Goal: Task Accomplishment & Management: Complete application form

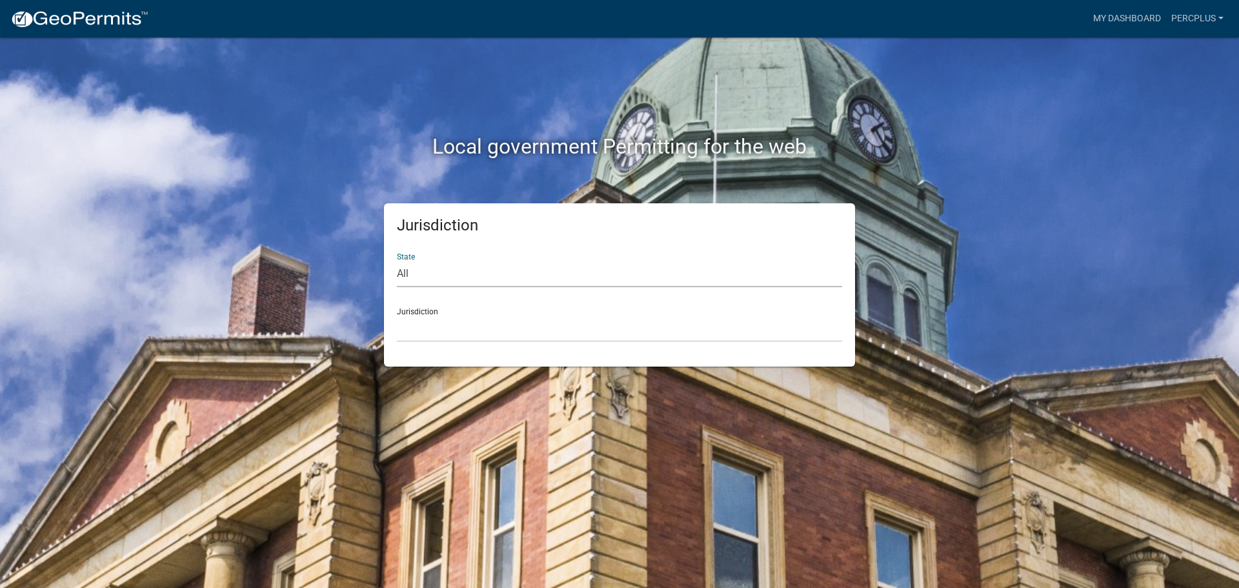
click at [430, 275] on select "All [US_STATE] [US_STATE] [US_STATE] [US_STATE] [US_STATE] [US_STATE] [US_STATE…" at bounding box center [619, 274] width 445 height 26
select select "[US_STATE]"
click at [397, 261] on select "All [US_STATE] [US_STATE] [US_STATE] [US_STATE] [US_STATE] [US_STATE] [US_STATE…" at bounding box center [619, 274] width 445 height 26
click at [433, 325] on select "[GEOGRAPHIC_DATA], [US_STATE] [GEOGRAPHIC_DATA], [US_STATE] [GEOGRAPHIC_DATA], …" at bounding box center [619, 328] width 445 height 26
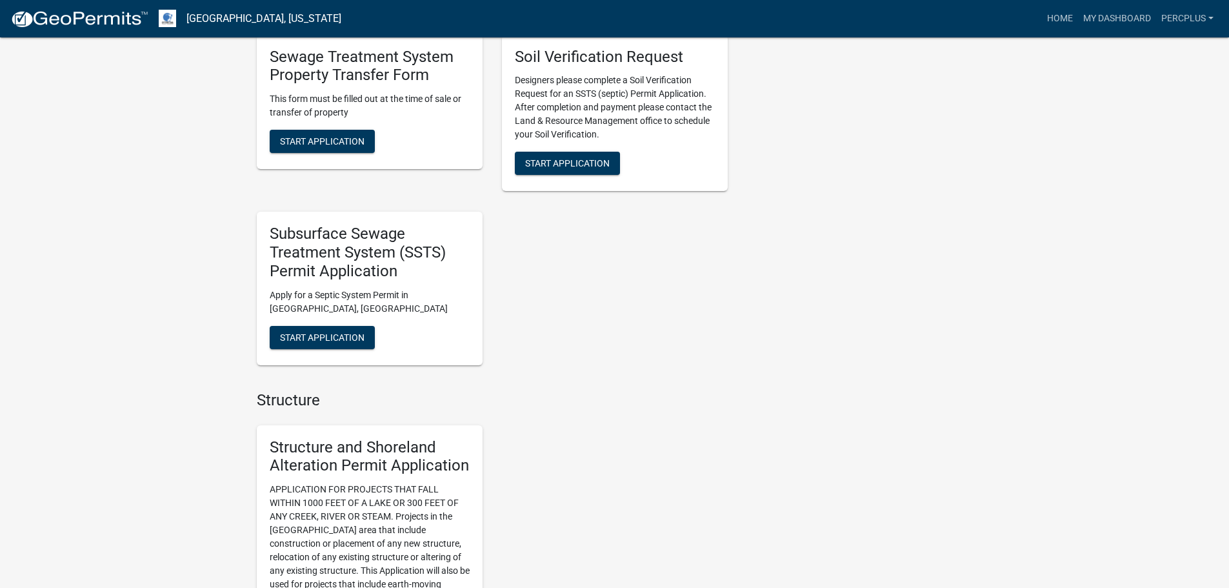
scroll to position [968, 0]
click at [357, 244] on h5 "Subsurface Sewage Treatment System (SSTS) Permit Application" at bounding box center [370, 251] width 200 height 55
click at [323, 334] on span "Start Application" at bounding box center [322, 336] width 85 height 10
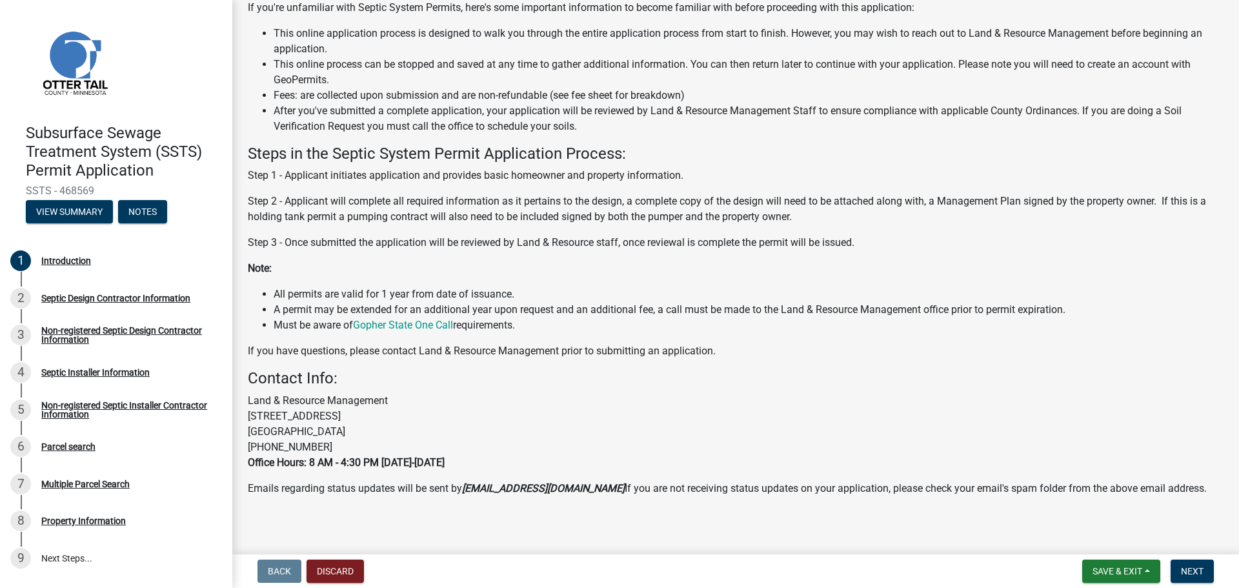
scroll to position [133, 0]
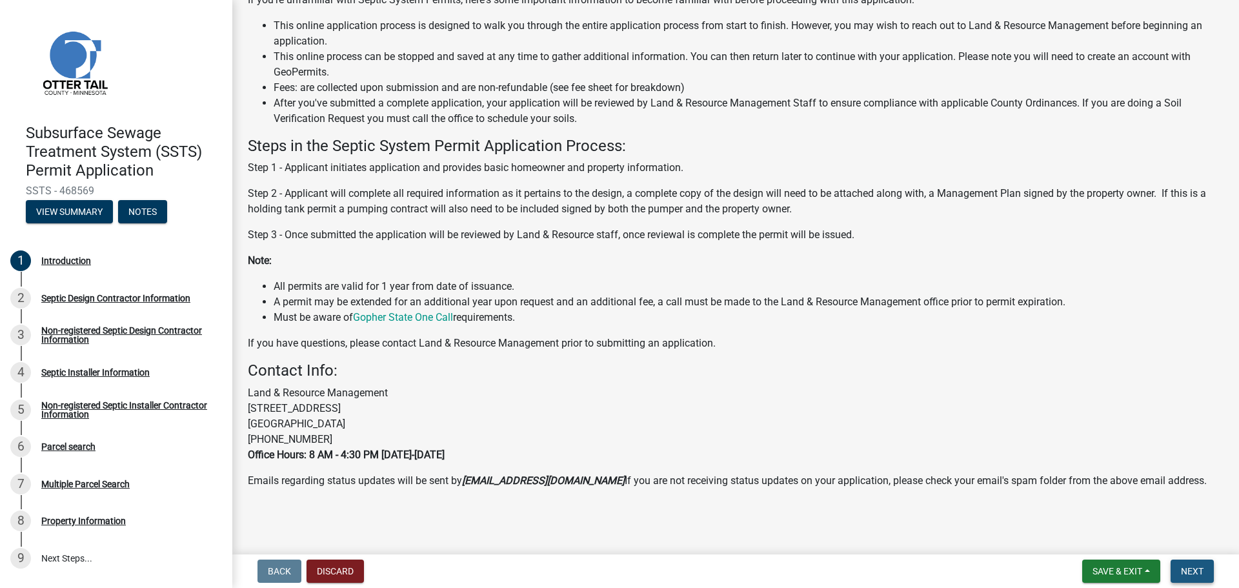
click at [1201, 572] on span "Next" at bounding box center [1192, 571] width 23 height 10
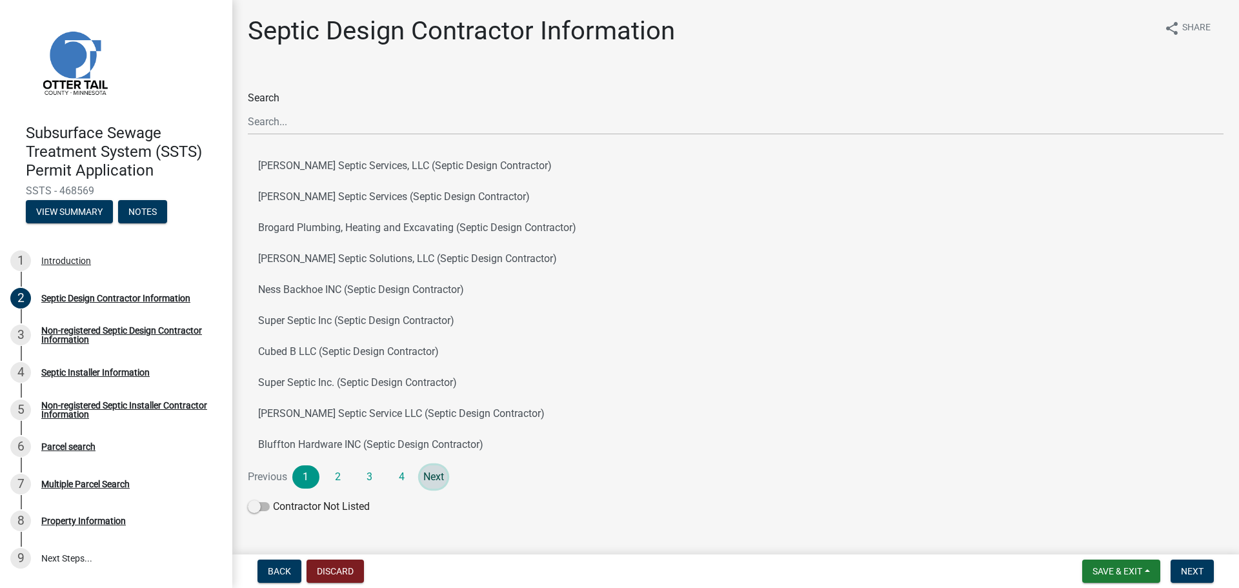
click at [437, 473] on link "Next" at bounding box center [433, 476] width 27 height 23
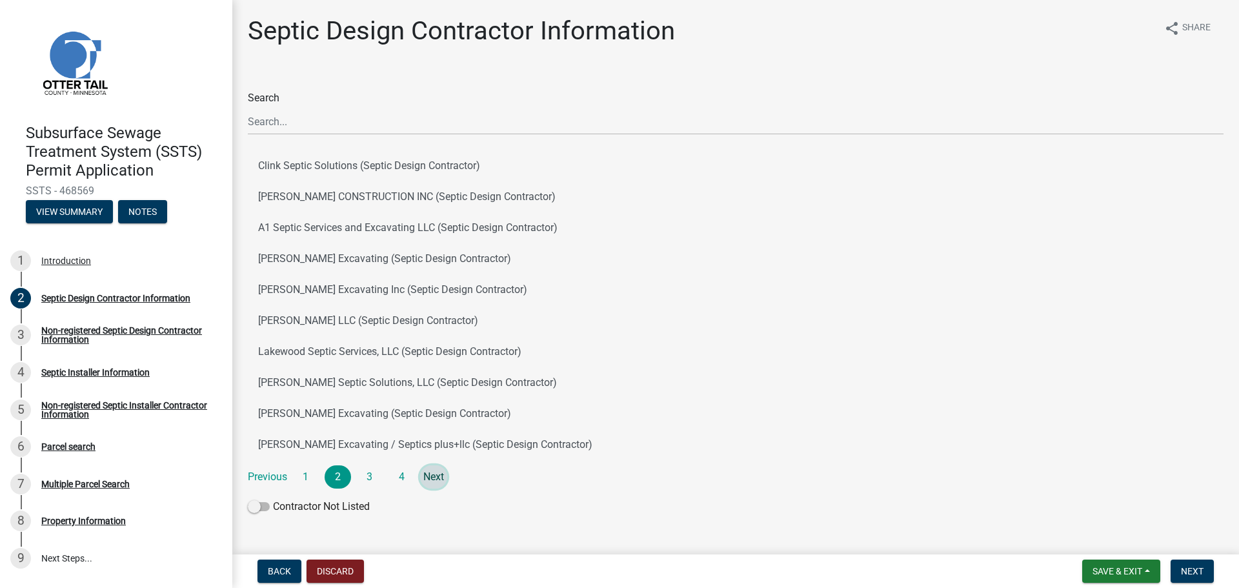
click at [437, 473] on link "Next" at bounding box center [433, 476] width 27 height 23
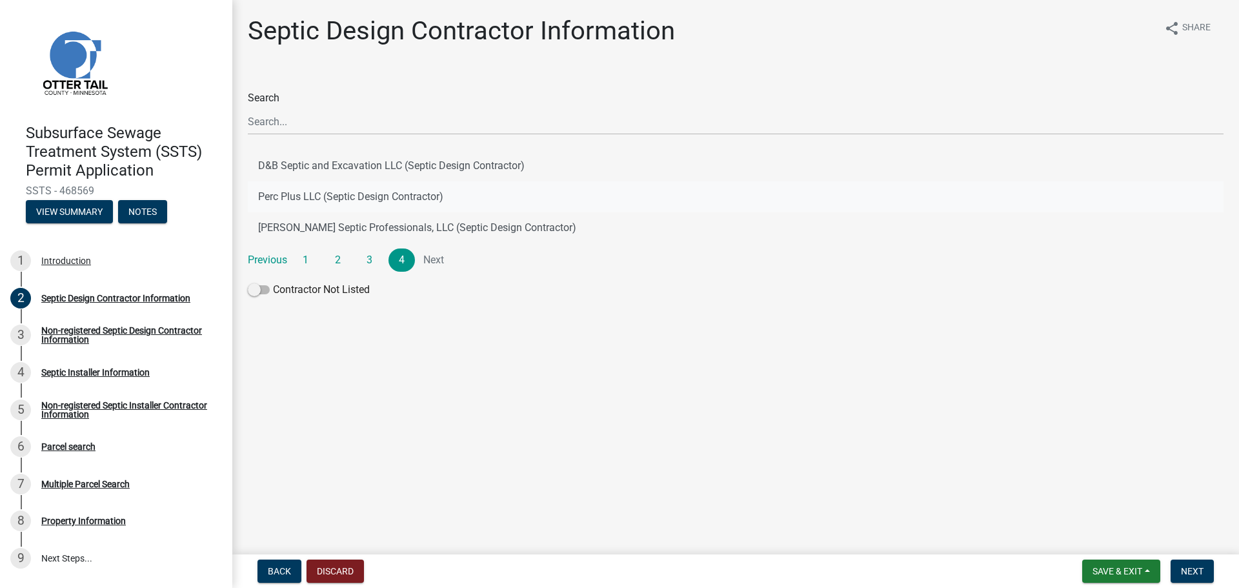
click at [296, 194] on button "Perc Plus LLC (Septic Design Contractor)" at bounding box center [735, 196] width 975 height 31
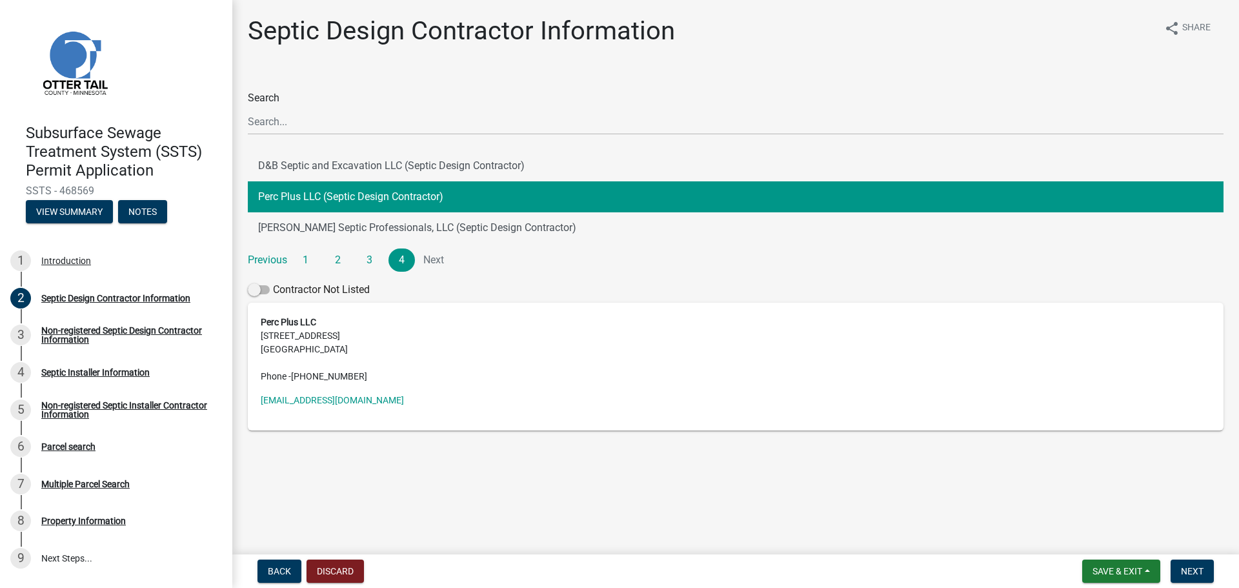
click at [308, 329] on address "Perc Plus LLC 995 Ruby Street NW ALEXANDRIA, MN 56308 Phone - (320) 760-5684" at bounding box center [736, 349] width 950 height 68
click at [1192, 568] on span "Next" at bounding box center [1192, 571] width 23 height 10
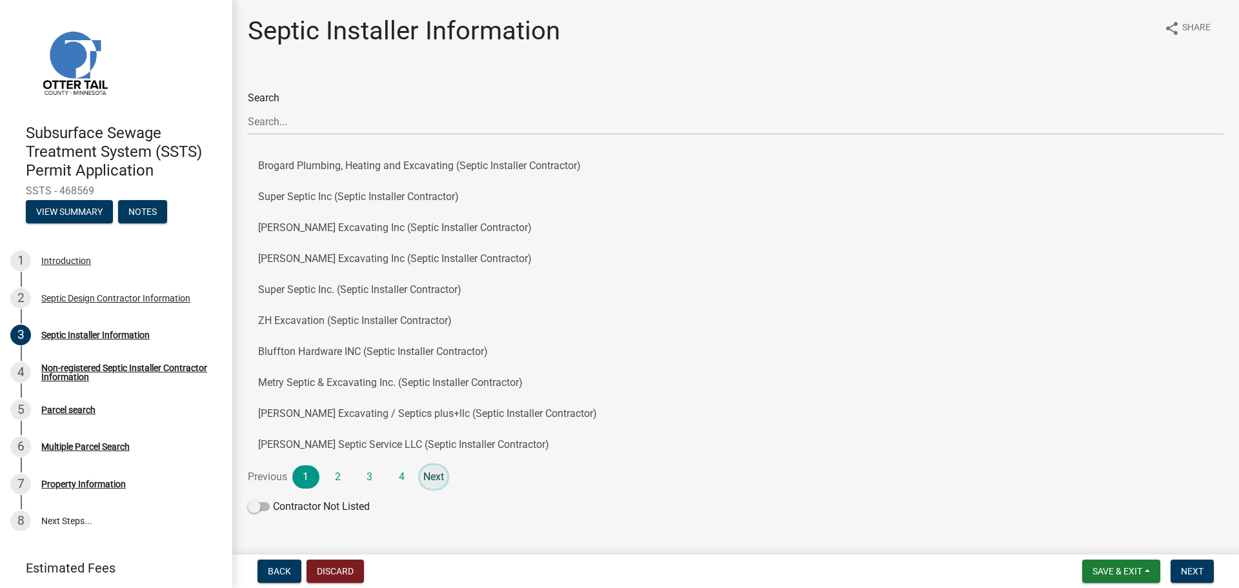
click at [435, 470] on link "Next" at bounding box center [433, 476] width 27 height 23
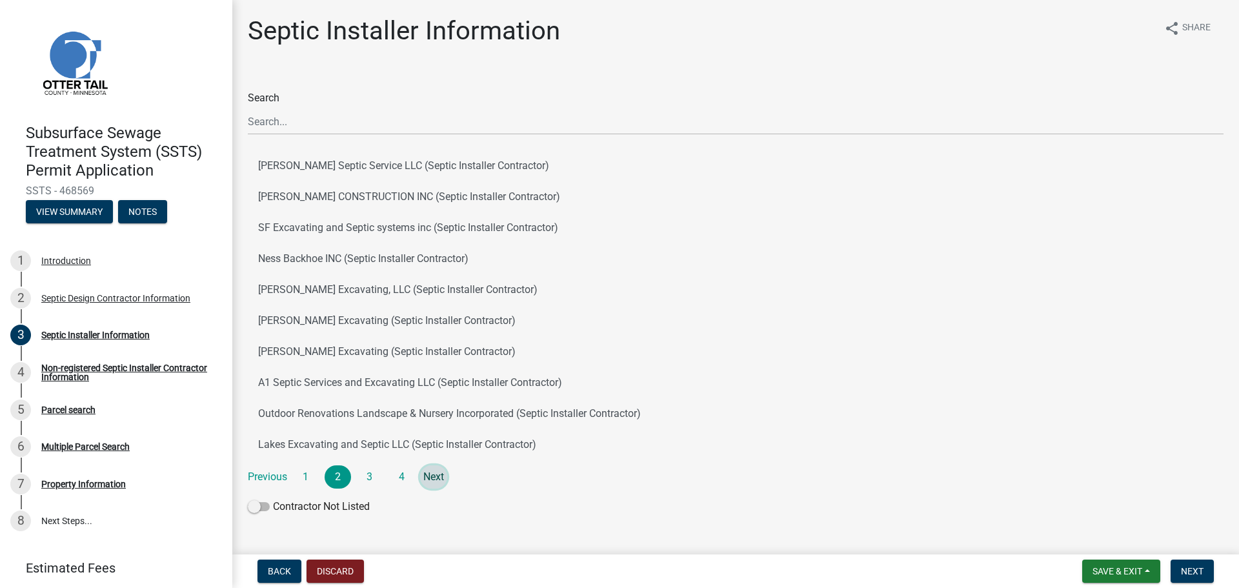
click at [435, 470] on link "Next" at bounding box center [433, 476] width 27 height 23
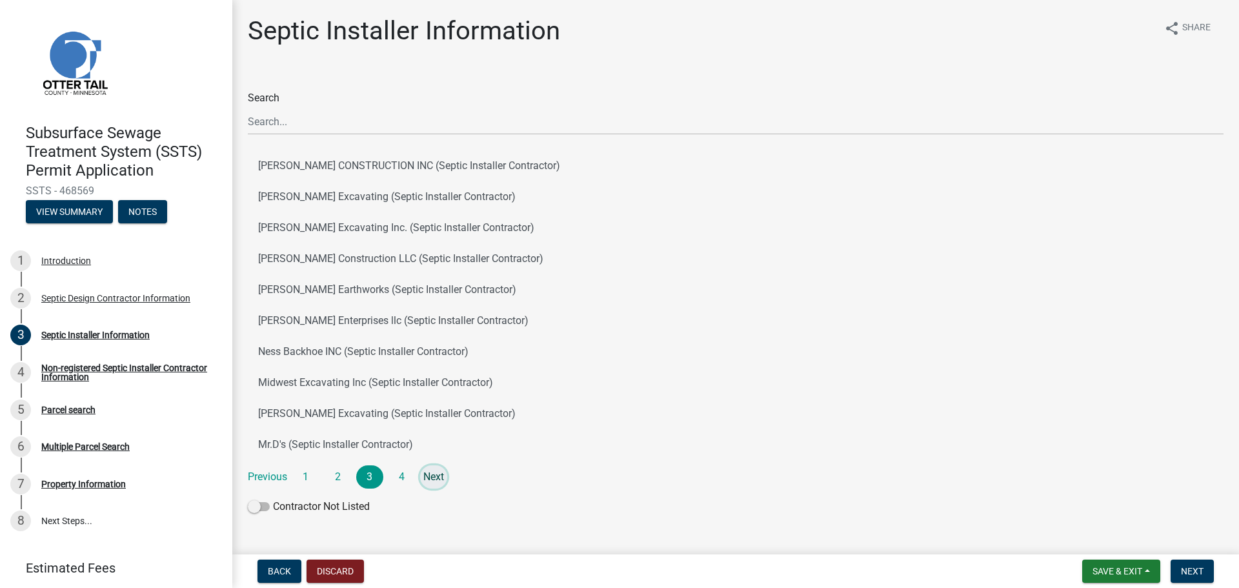
click at [435, 470] on link "Next" at bounding box center [433, 476] width 27 height 23
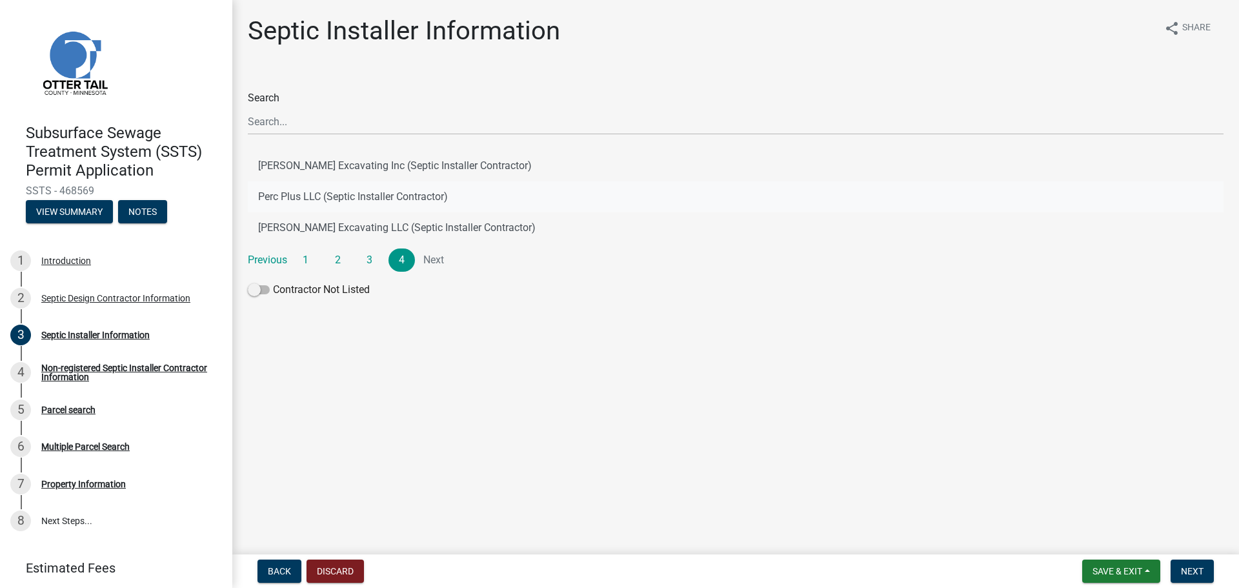
click at [291, 194] on button "Perc Plus LLC (Septic Installer Contractor)" at bounding box center [735, 196] width 975 height 31
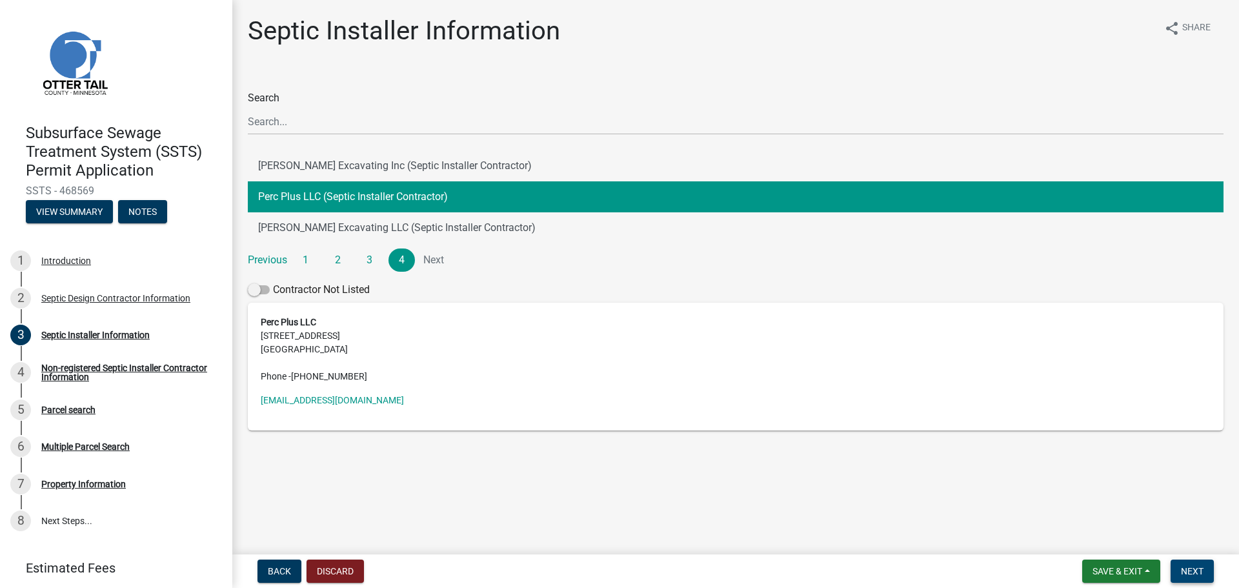
click at [1199, 563] on button "Next" at bounding box center [1191, 570] width 43 height 23
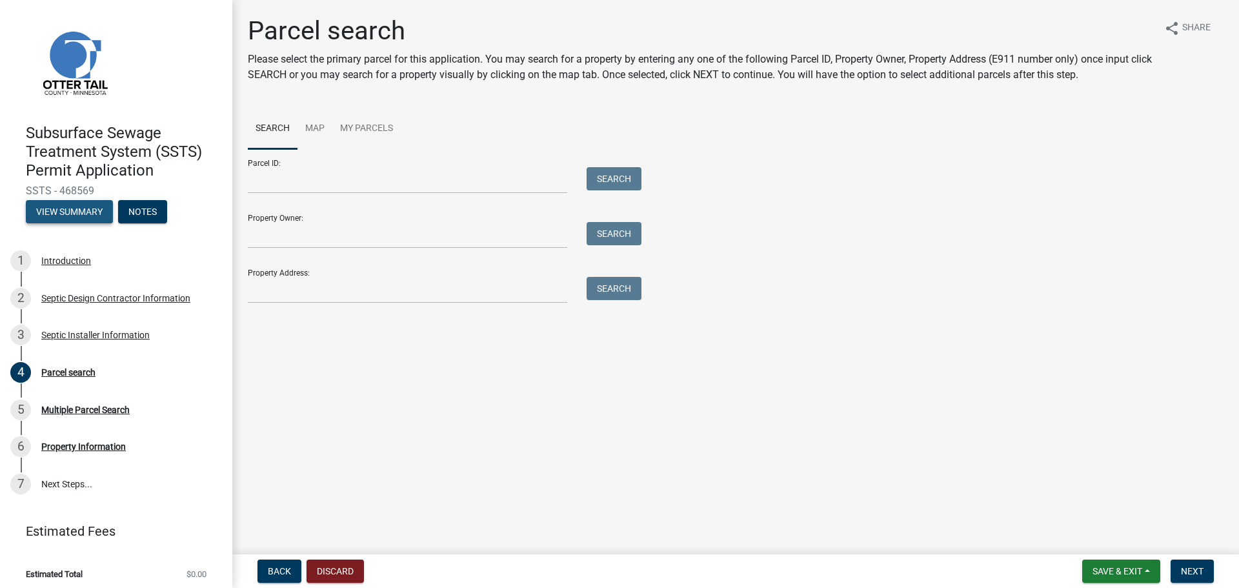
click at [65, 211] on button "View Summary" at bounding box center [69, 211] width 87 height 23
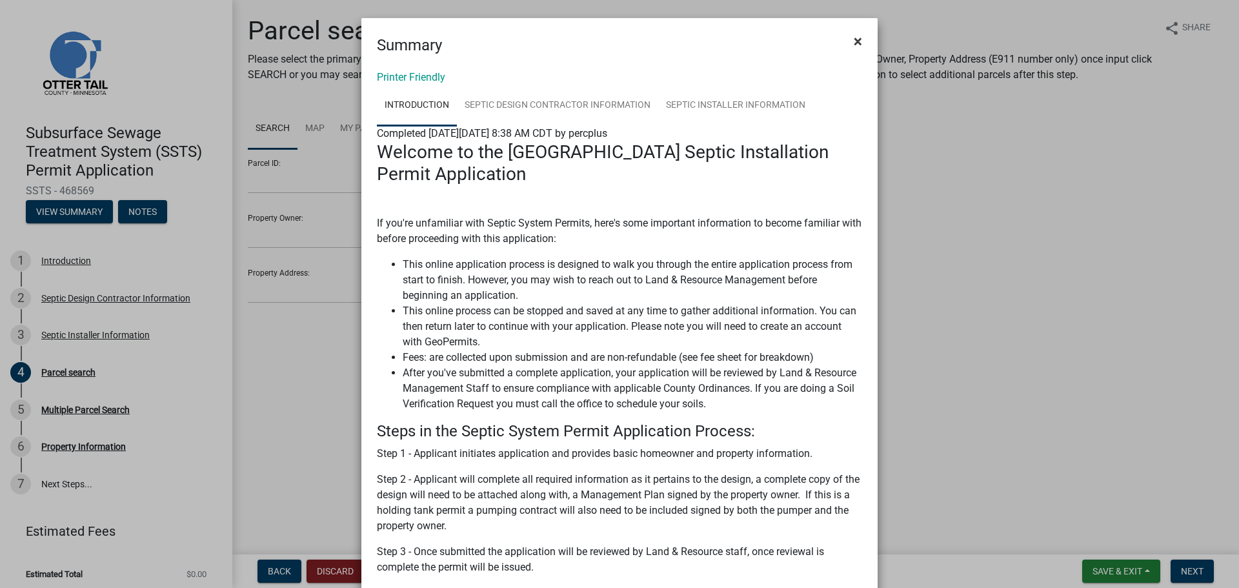
click at [854, 34] on span "×" at bounding box center [858, 41] width 8 height 18
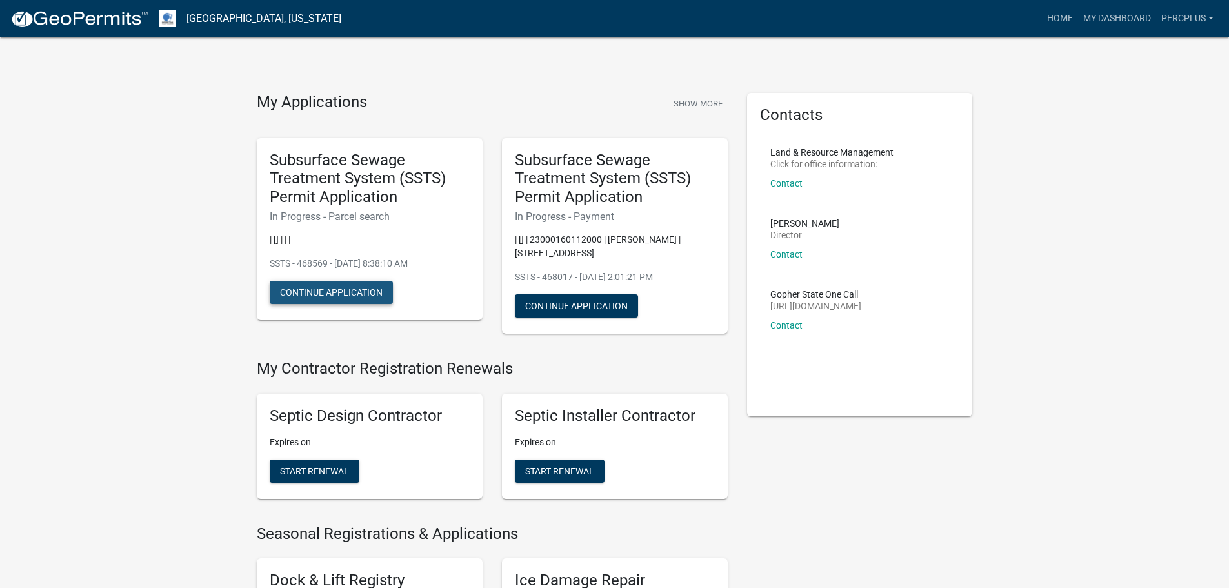
click at [328, 290] on button "Continue Application" at bounding box center [331, 292] width 123 height 23
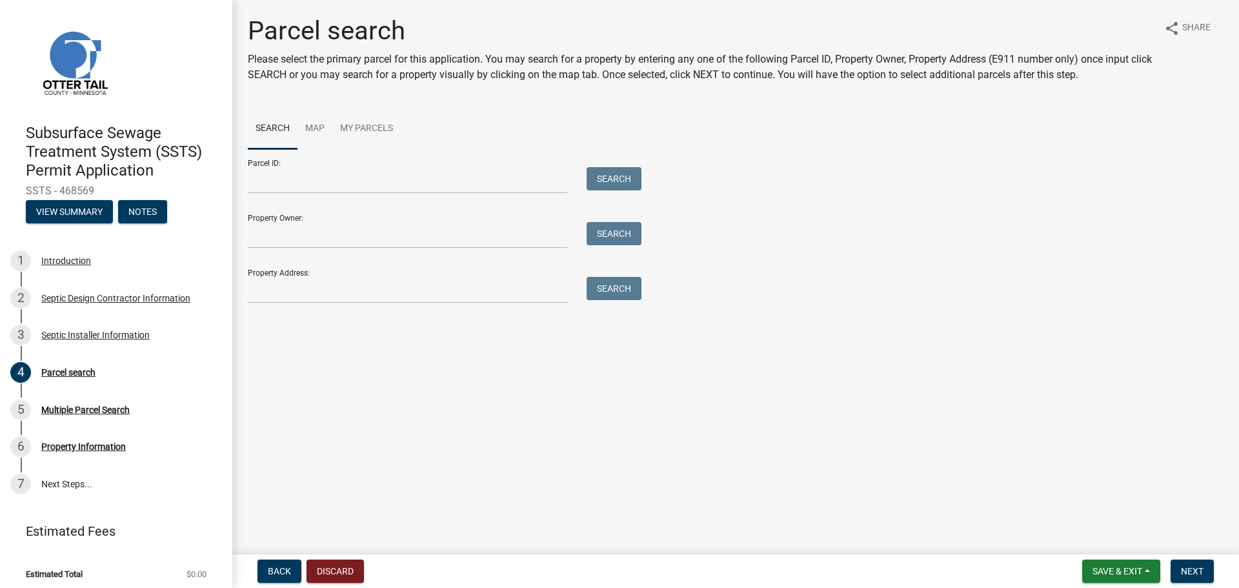
click at [85, 186] on span "SSTS - 468569" at bounding box center [116, 191] width 181 height 12
click at [286, 570] on span "Back" at bounding box center [279, 571] width 23 height 10
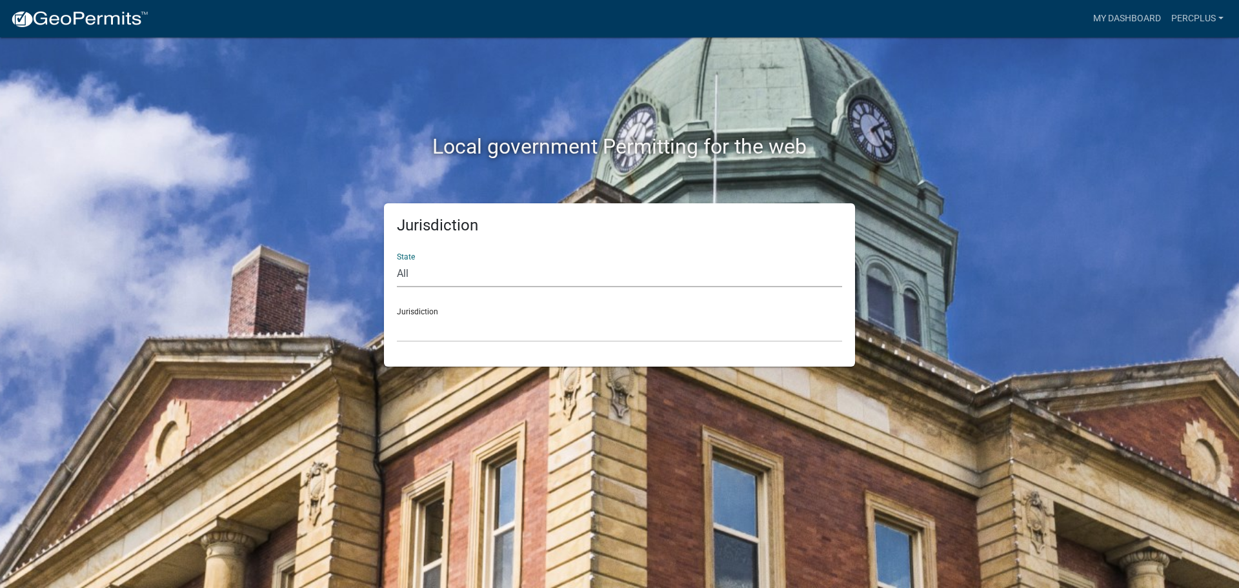
click at [440, 268] on select "All [US_STATE] [US_STATE] [US_STATE] [US_STATE] [US_STATE] [US_STATE] [US_STATE…" at bounding box center [619, 274] width 445 height 26
select select "[US_STATE]"
click at [397, 261] on select "All [US_STATE] [US_STATE] [US_STATE] [US_STATE] [US_STATE] [US_STATE] [US_STATE…" at bounding box center [619, 274] width 445 height 26
click at [435, 323] on select "[GEOGRAPHIC_DATA], [US_STATE] [GEOGRAPHIC_DATA], [US_STATE] [GEOGRAPHIC_DATA], …" at bounding box center [619, 328] width 445 height 26
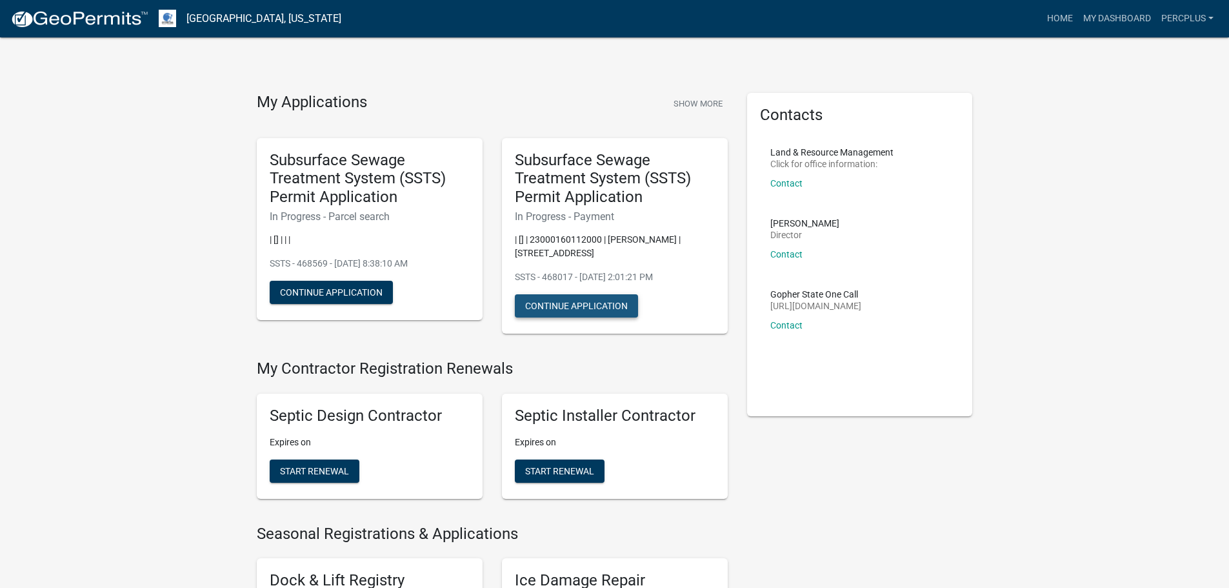
click at [594, 305] on button "Continue Application" at bounding box center [576, 305] width 123 height 23
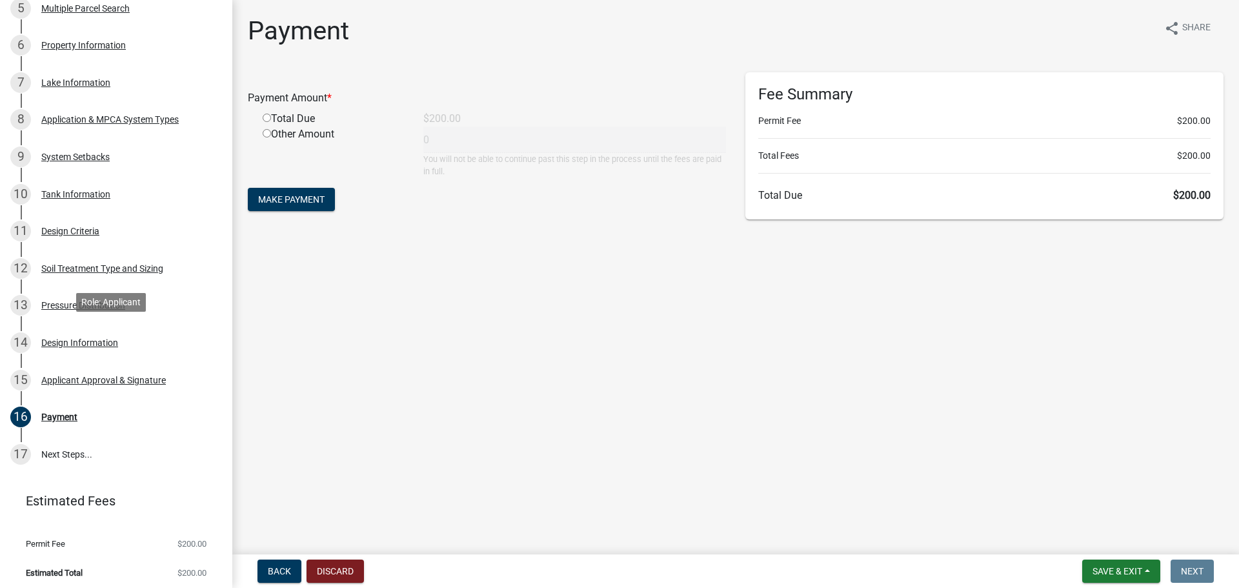
scroll to position [406, 0]
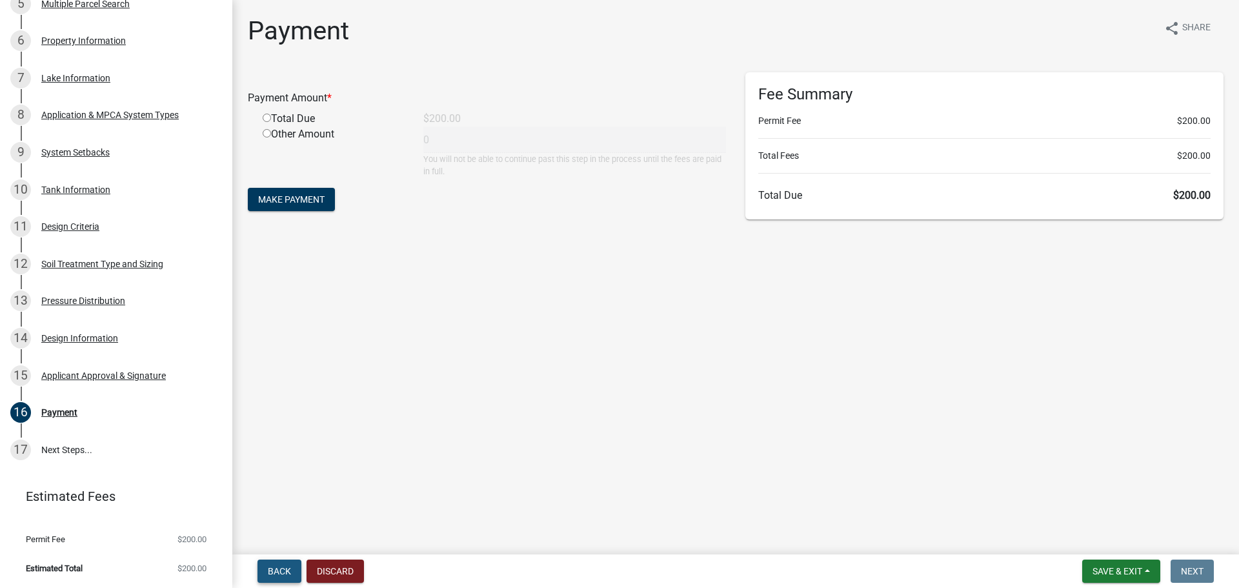
click at [280, 568] on span "Back" at bounding box center [279, 571] width 23 height 10
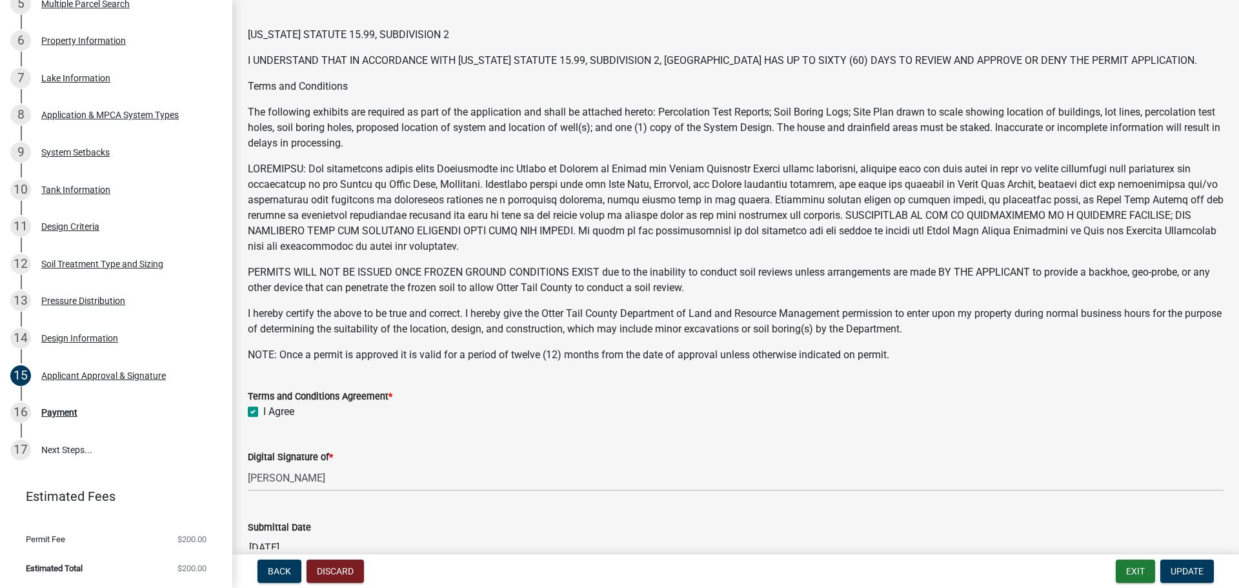
scroll to position [0, 0]
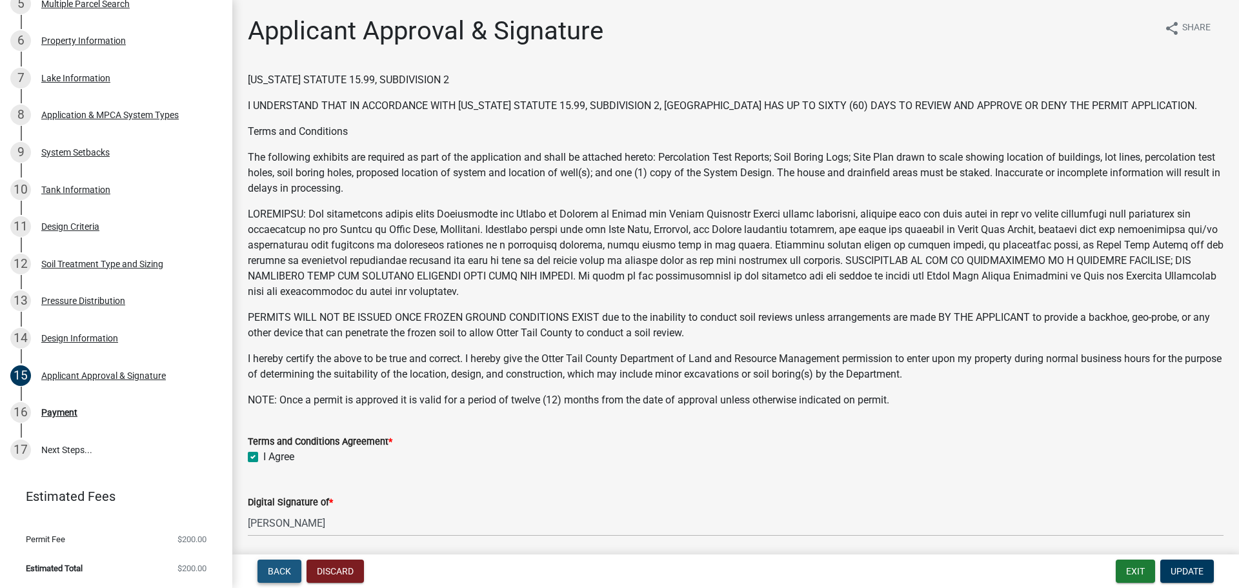
click at [285, 568] on span "Back" at bounding box center [279, 571] width 23 height 10
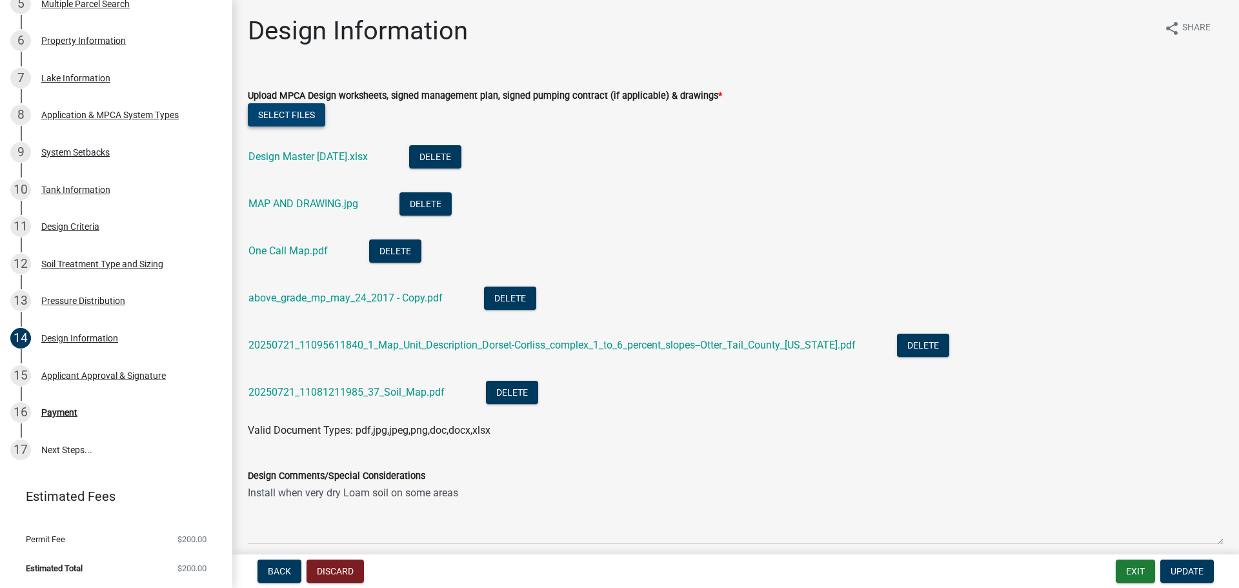
click at [295, 112] on button "Select files" at bounding box center [286, 114] width 77 height 23
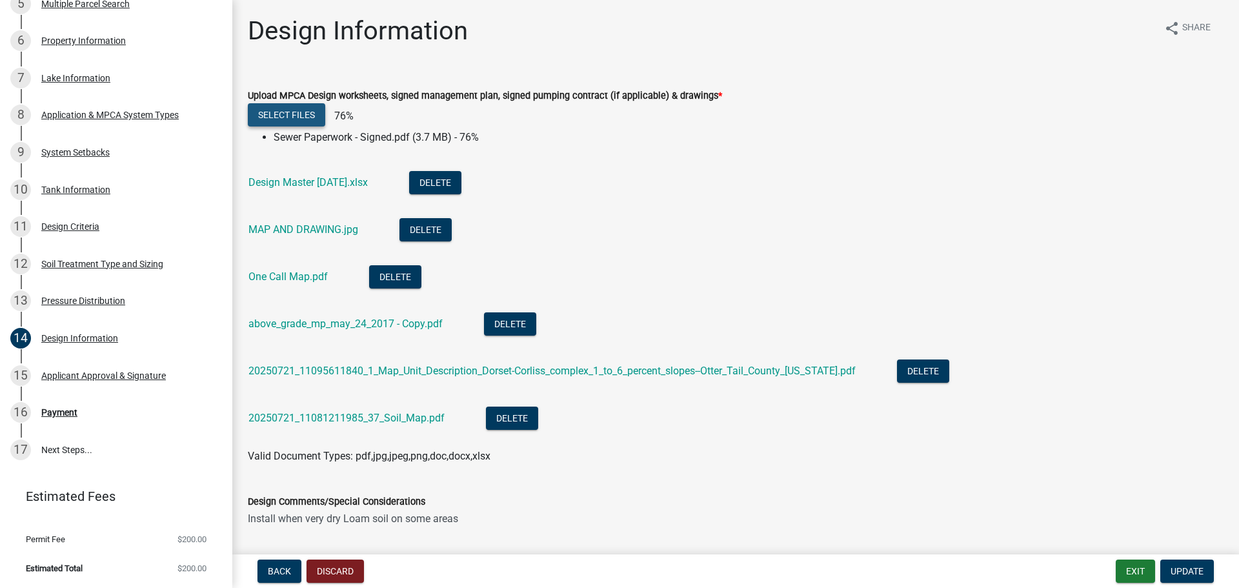
click at [292, 110] on button "Select files" at bounding box center [286, 114] width 77 height 23
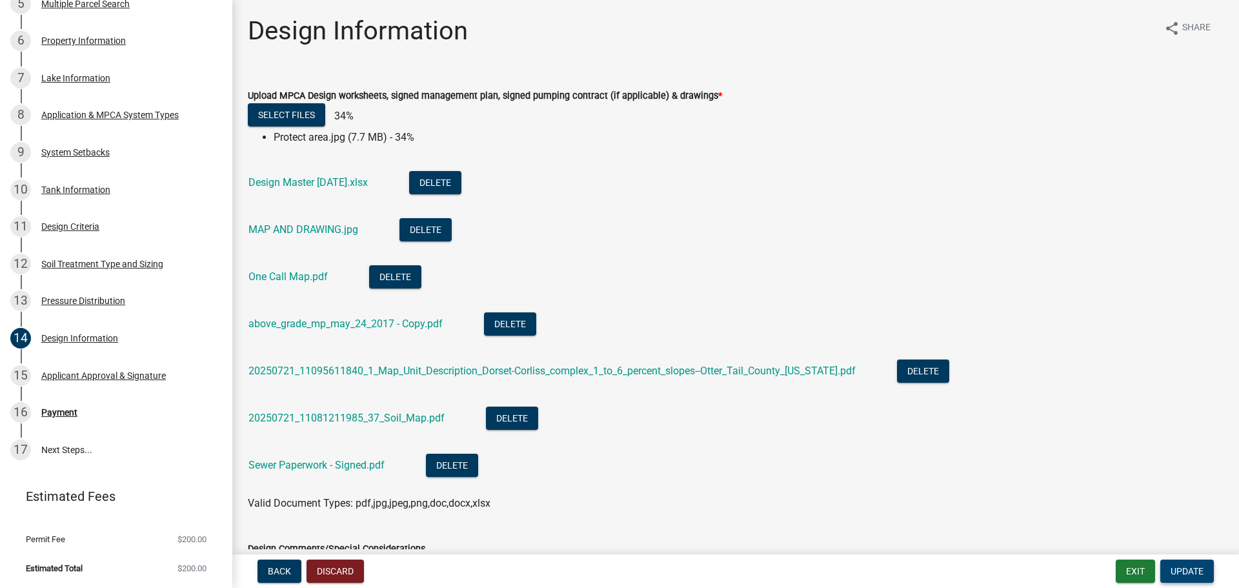
click at [1191, 568] on span "Update" at bounding box center [1186, 571] width 33 height 10
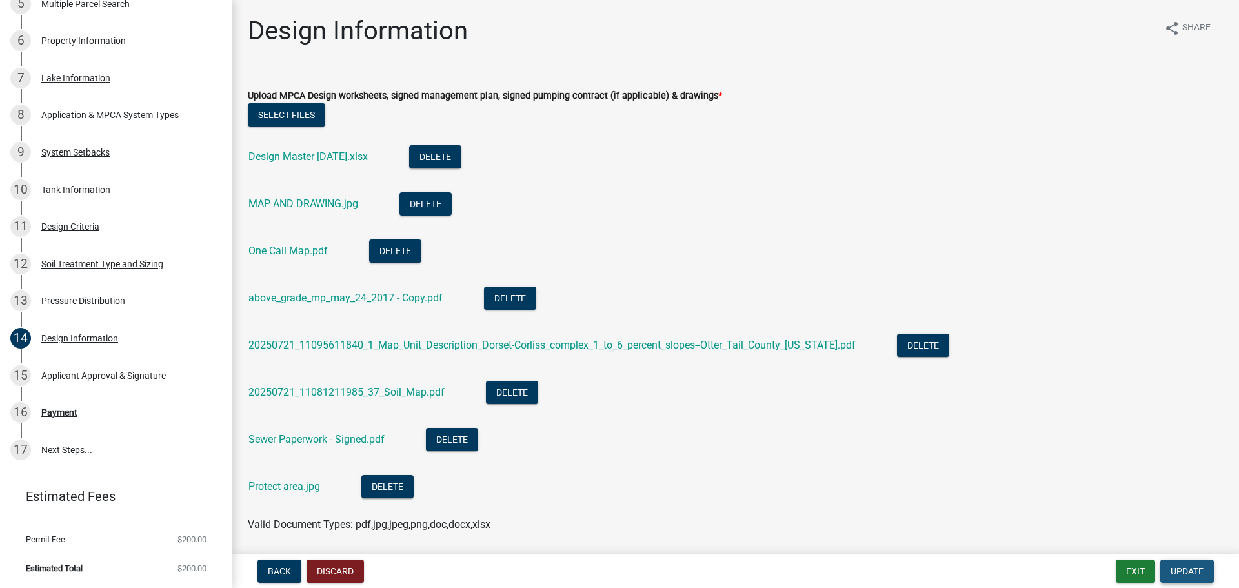
click at [1175, 568] on span "Update" at bounding box center [1186, 571] width 33 height 10
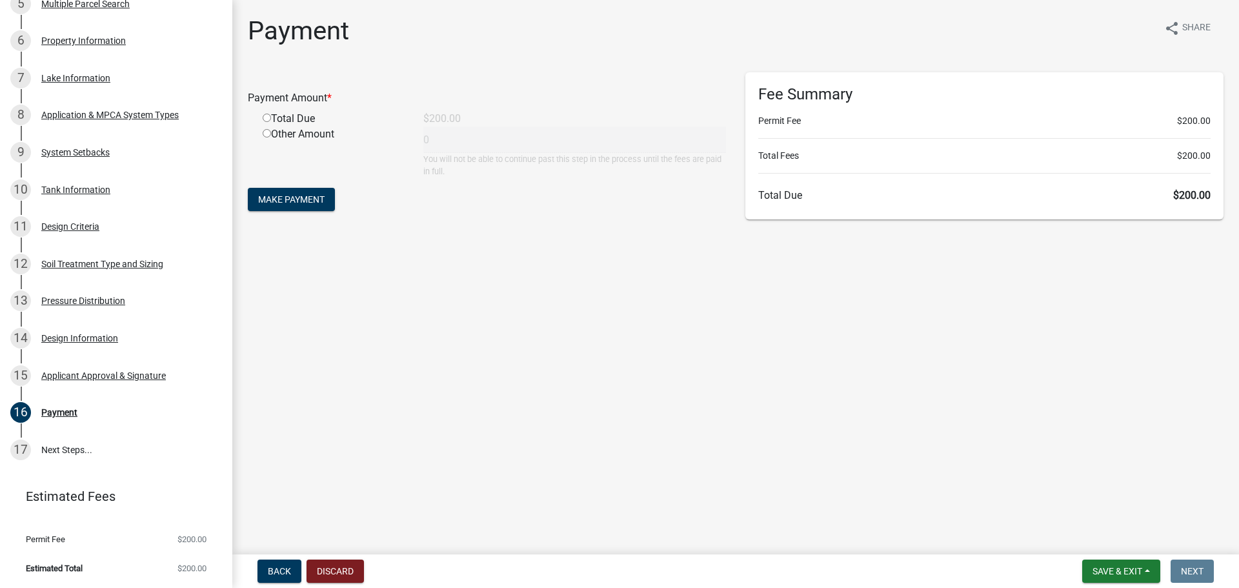
click at [269, 115] on input "radio" at bounding box center [267, 118] width 8 height 8
radio input "true"
type input "200"
click at [305, 197] on span "Make Payment" at bounding box center [291, 199] width 66 height 10
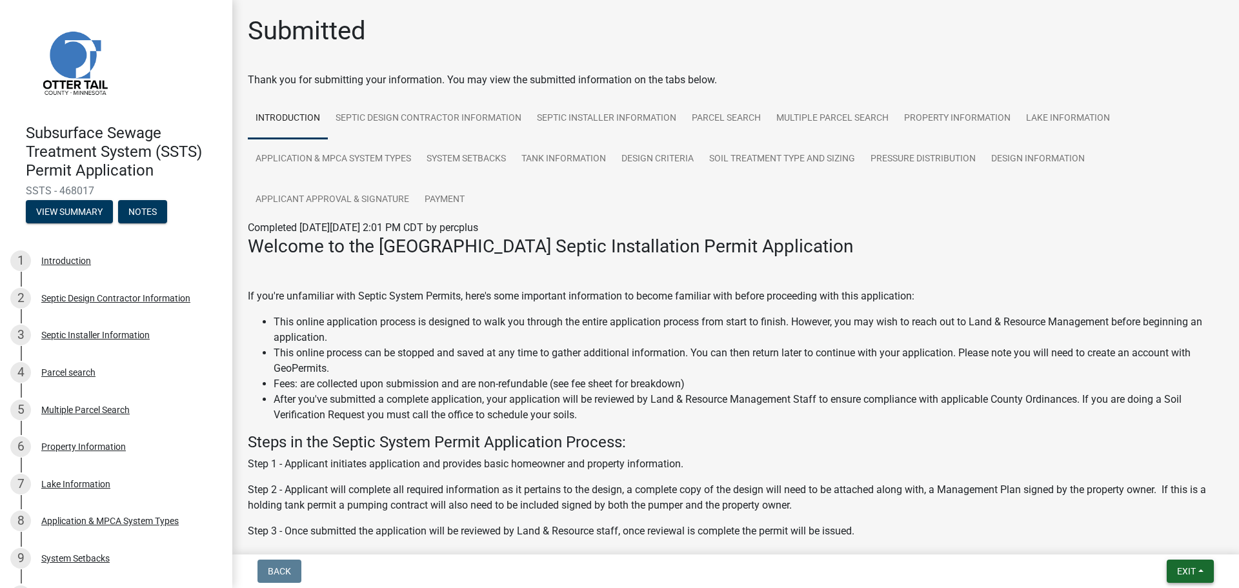
click at [1199, 568] on button "Exit" at bounding box center [1189, 570] width 47 height 23
click at [1147, 537] on button "Save & Exit" at bounding box center [1161, 537] width 103 height 31
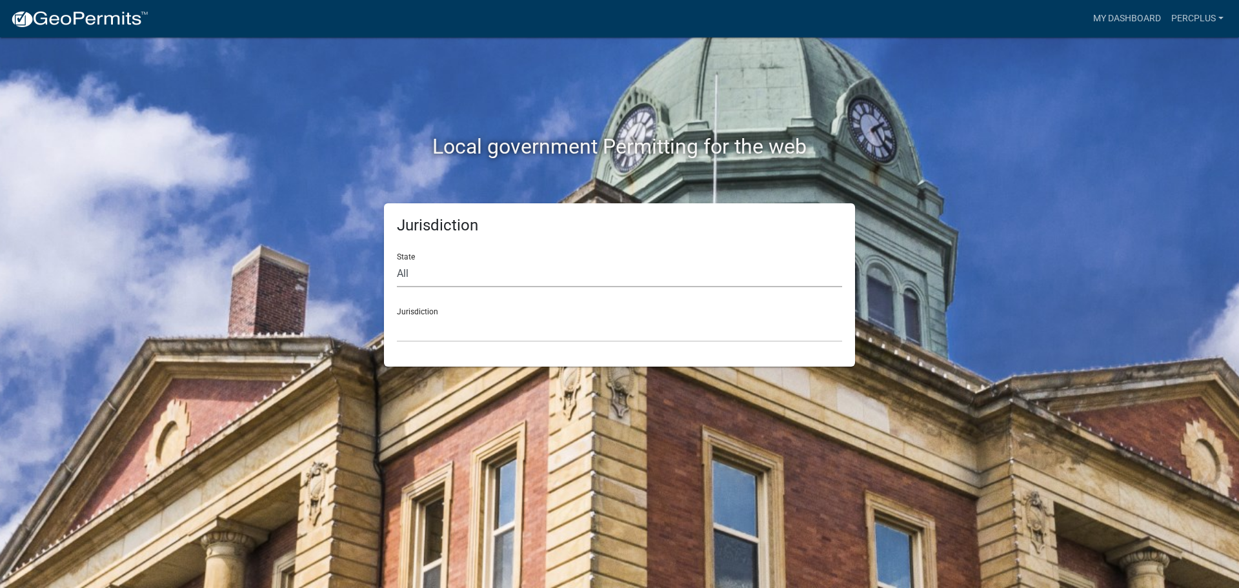
click at [412, 274] on select "All [US_STATE] [US_STATE] [US_STATE] [US_STATE] [US_STATE] [US_STATE] [US_STATE…" at bounding box center [619, 274] width 445 height 26
select select "[US_STATE]"
click at [397, 261] on select "All [US_STATE] [US_STATE] [US_STATE] [US_STATE] [US_STATE] [US_STATE] [US_STATE…" at bounding box center [619, 274] width 445 height 26
click at [439, 315] on select "[GEOGRAPHIC_DATA], [US_STATE] [GEOGRAPHIC_DATA], [US_STATE] [GEOGRAPHIC_DATA], …" at bounding box center [619, 328] width 445 height 26
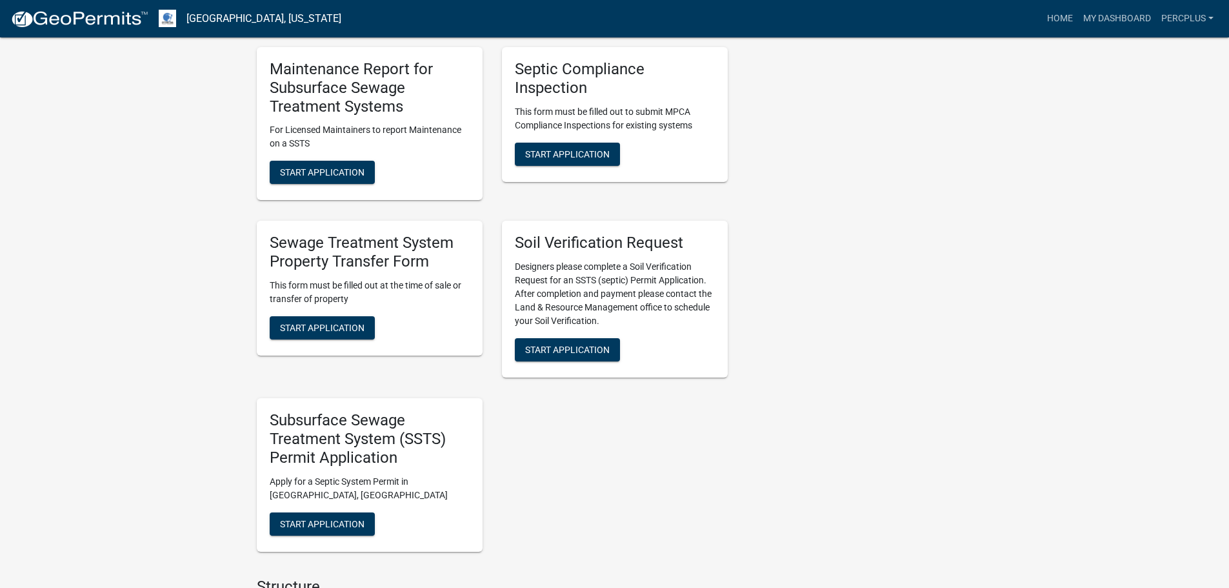
scroll to position [839, 0]
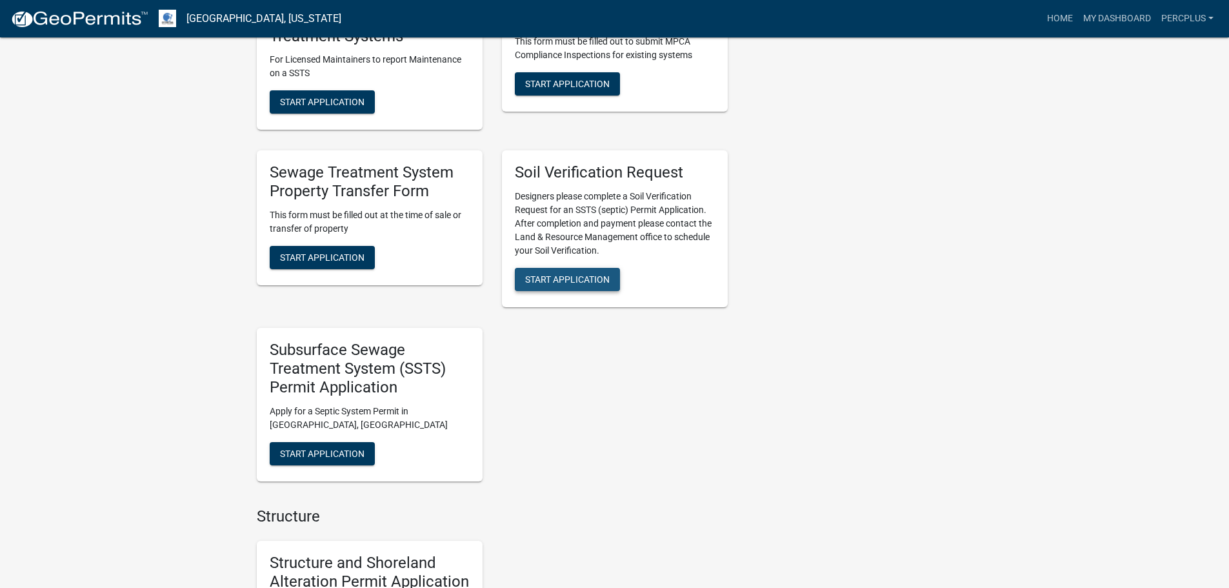
click at [609, 275] on span "Start Application" at bounding box center [567, 279] width 85 height 10
